Goal: Find specific page/section: Find specific page/section

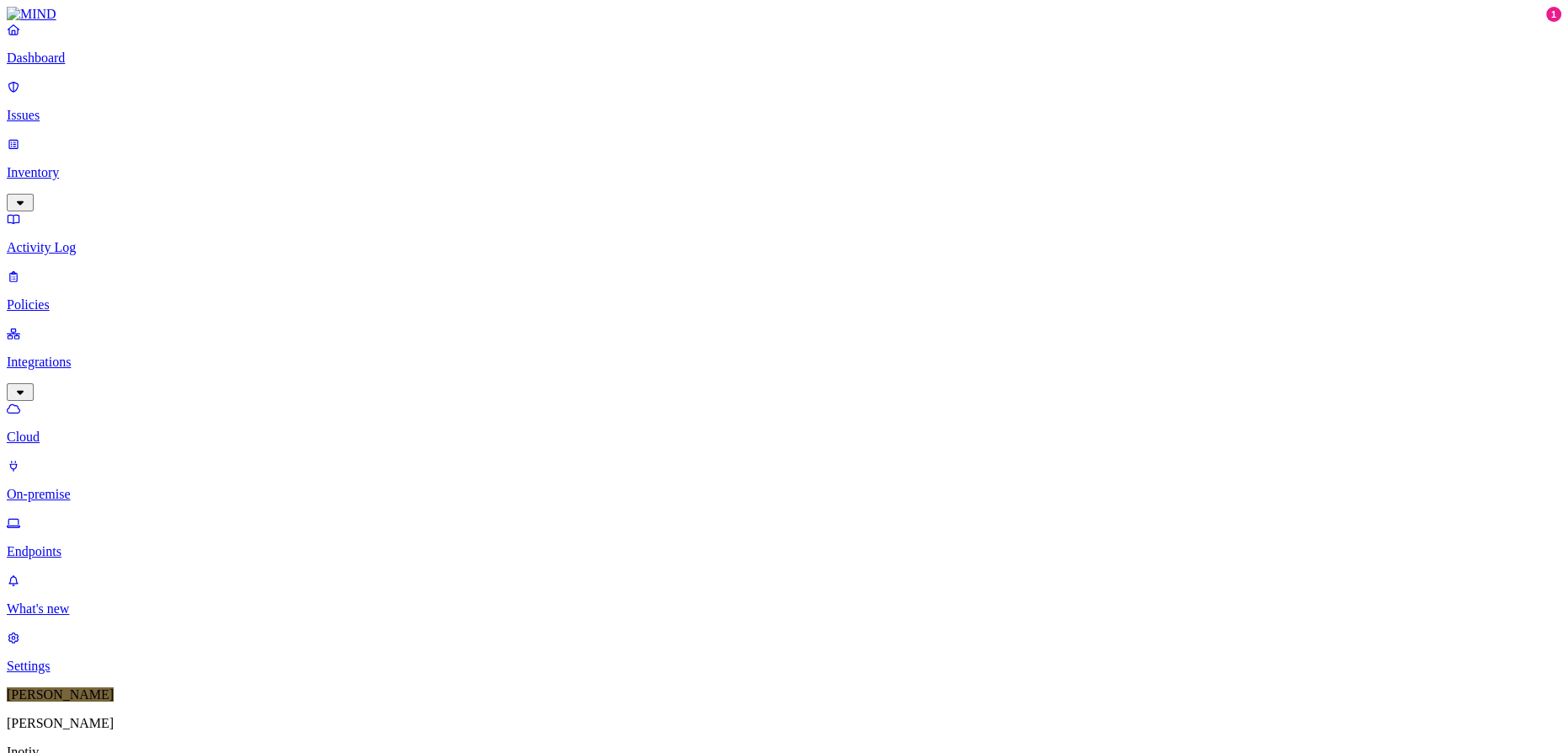
click at [107, 430] on p "Cloud" at bounding box center [784, 437] width 1555 height 15
click at [111, 544] on p "Endpoints" at bounding box center [784, 551] width 1555 height 15
click at [494, 100] on div "Online" at bounding box center [494, 114] width 0 height 31
